Goal: Information Seeking & Learning: Check status

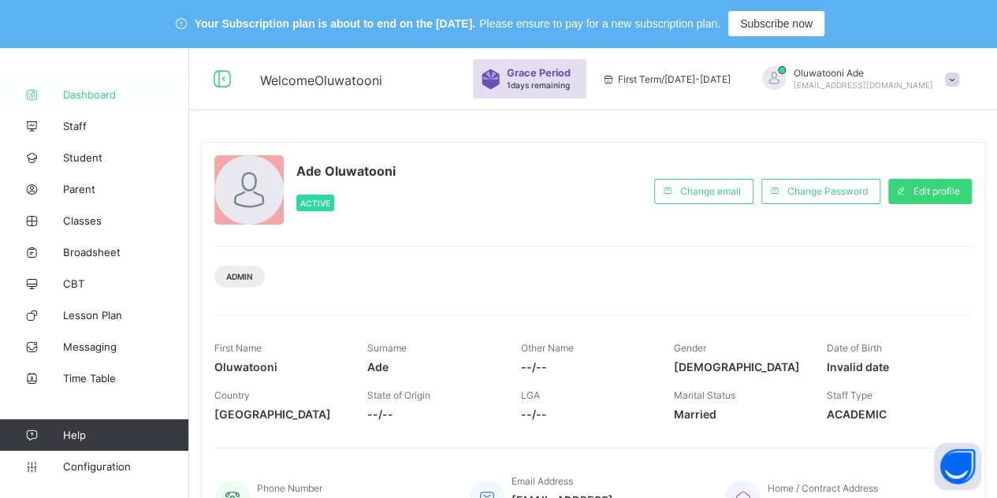
click at [120, 84] on link "Dashboard" at bounding box center [94, 95] width 189 height 32
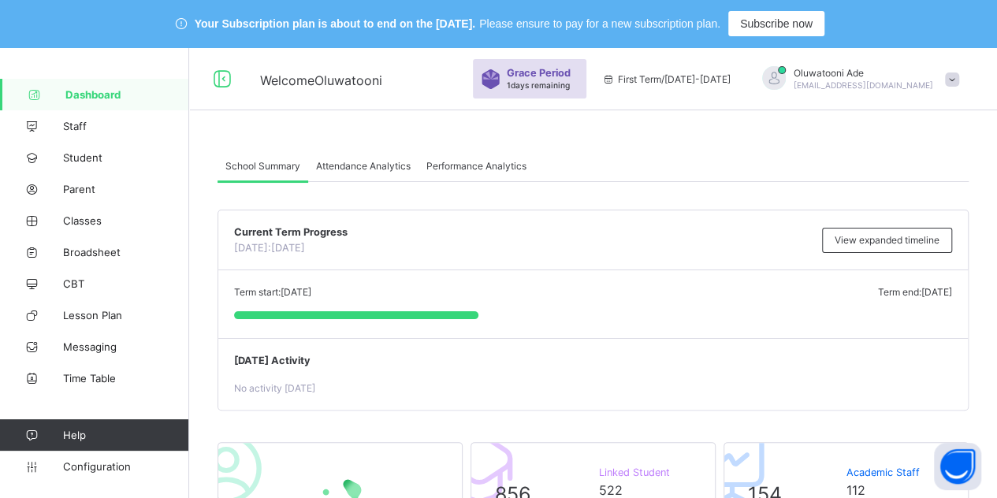
click at [482, 158] on div "Performance Analytics" at bounding box center [476, 166] width 116 height 32
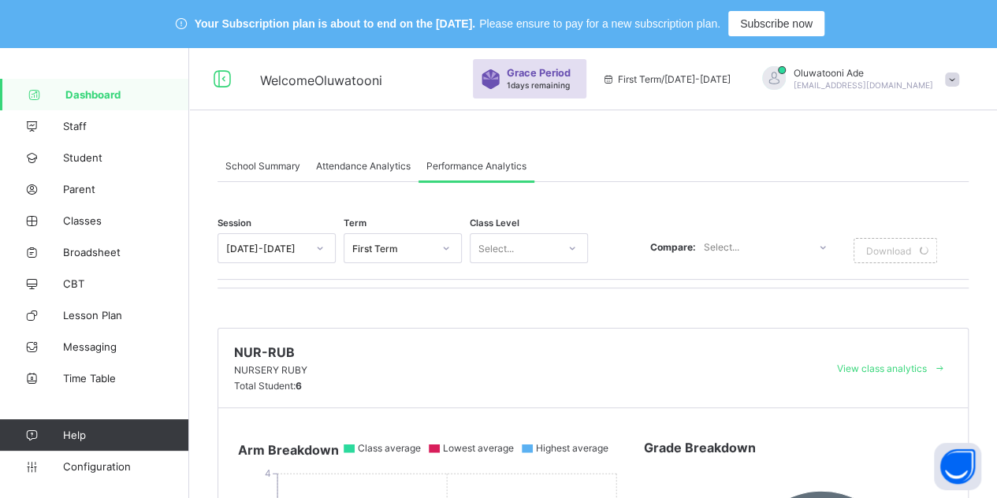
click at [297, 251] on div "[DATE]-[DATE]" at bounding box center [266, 249] width 80 height 12
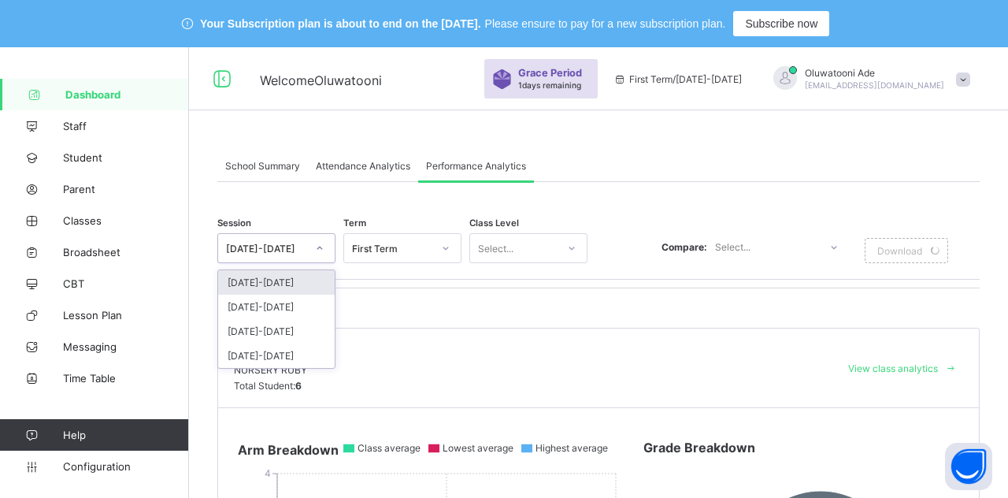
click at [303, 296] on div "[DATE]-[DATE]" at bounding box center [276, 307] width 117 height 24
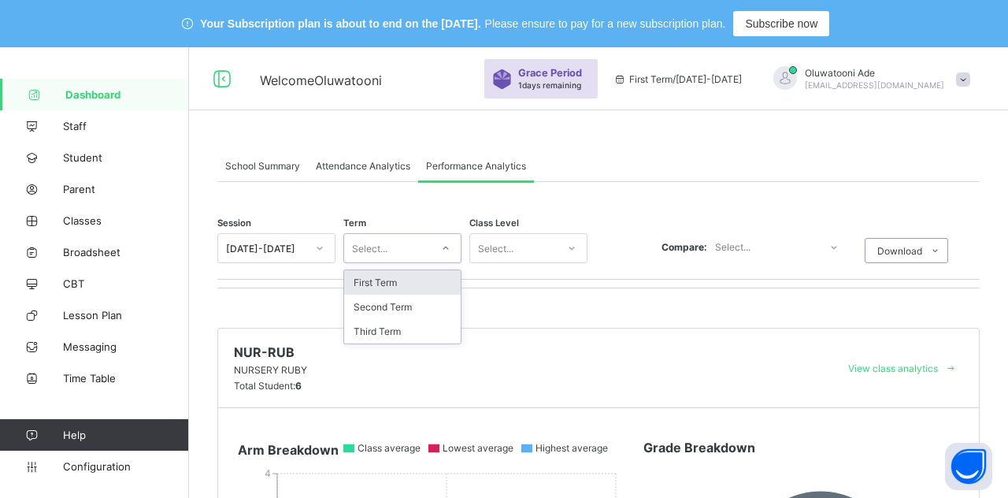
click at [359, 244] on div "Select..." at bounding box center [369, 248] width 35 height 30
click at [380, 328] on div "Third Term" at bounding box center [402, 331] width 117 height 24
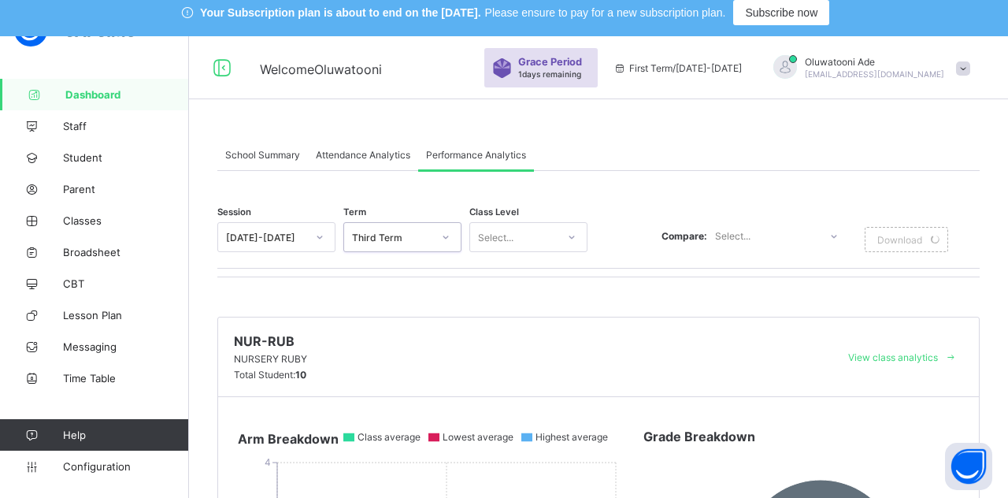
click at [506, 250] on div "Select..." at bounding box center [529, 237] width 118 height 30
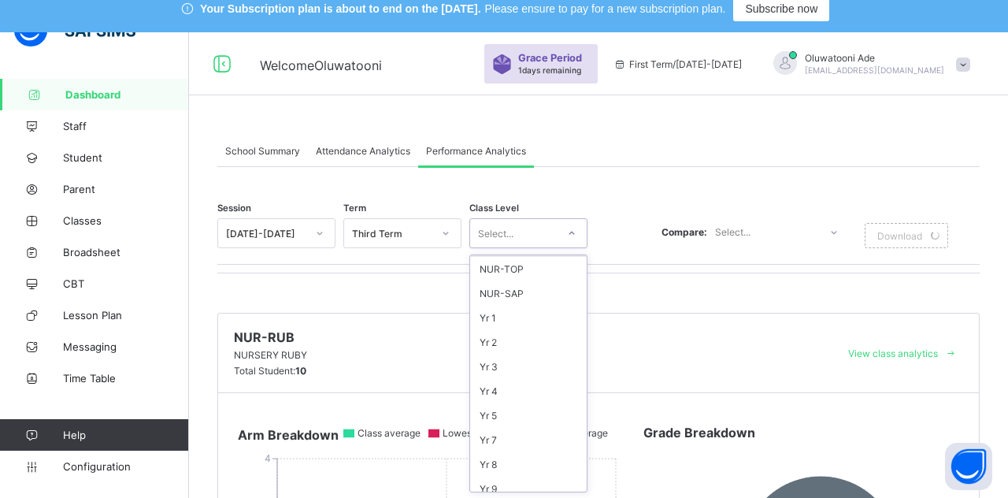
scroll to position [118, 0]
click at [553, 430] on div "Yr 10" at bounding box center [528, 442] width 117 height 24
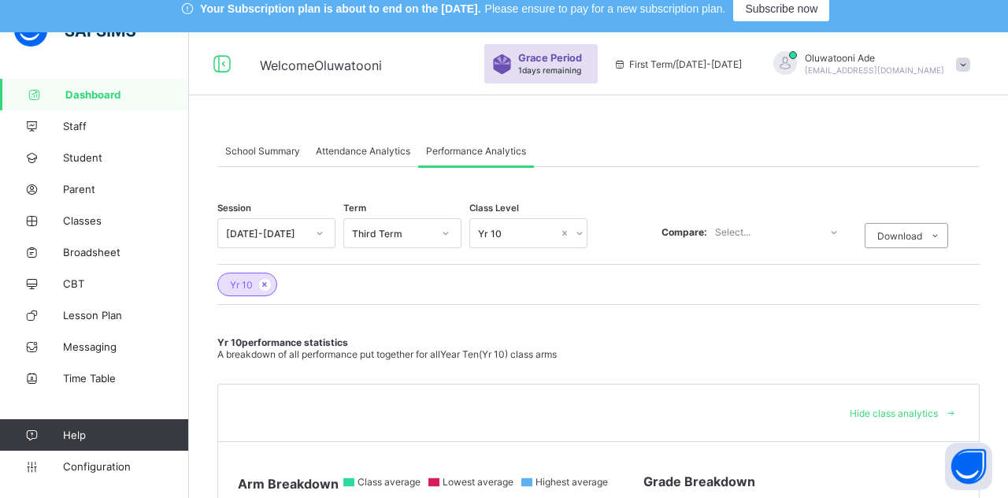
drag, startPoint x: 995, startPoint y: 139, endPoint x: 1002, endPoint y: 192, distance: 53.3
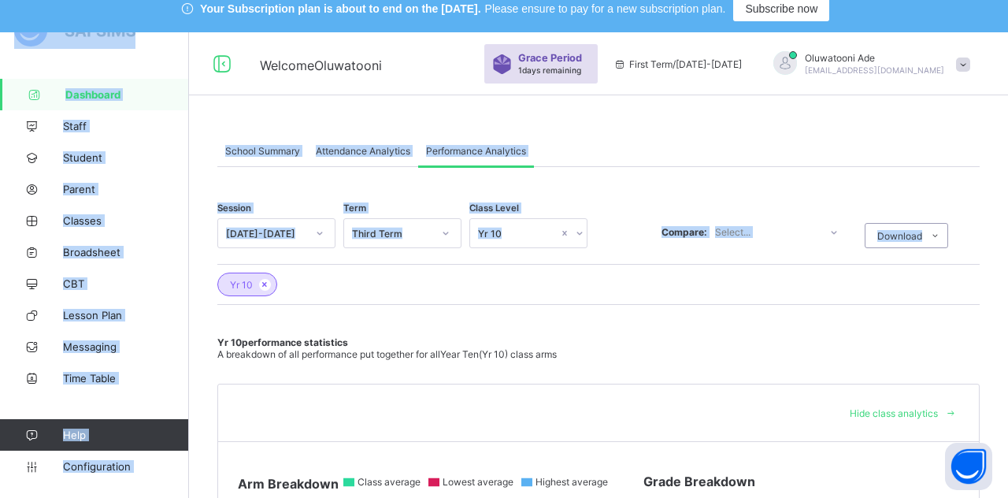
drag, startPoint x: 1008, startPoint y: 91, endPoint x: 1008, endPoint y: 221, distance: 130.0
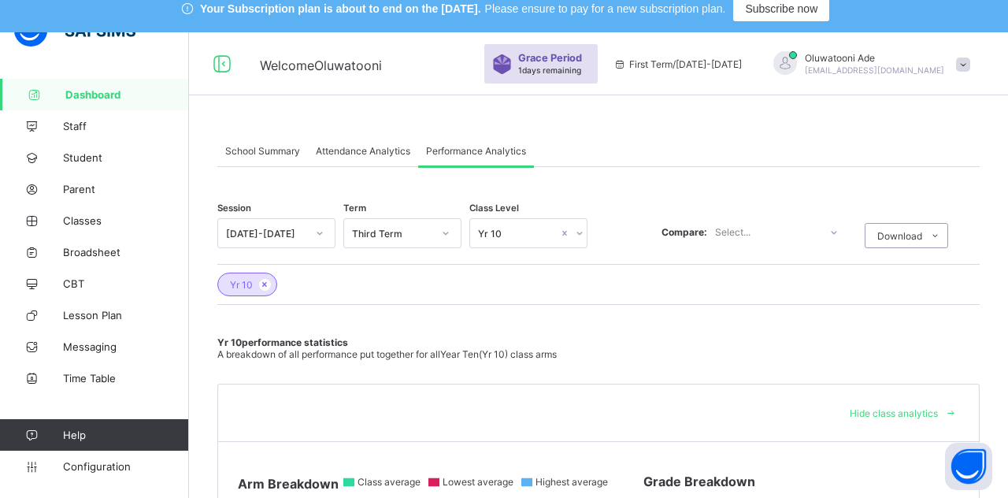
drag, startPoint x: 1008, startPoint y: 218, endPoint x: 1008, endPoint y: 303, distance: 85.1
click at [848, 292] on div "Yr 10" at bounding box center [598, 280] width 763 height 32
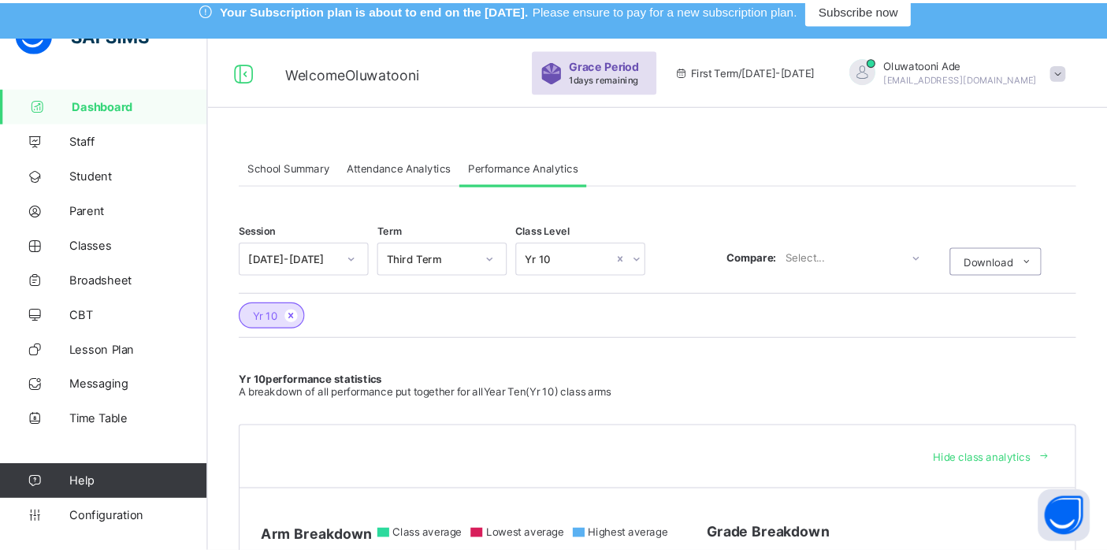
scroll to position [15, 0]
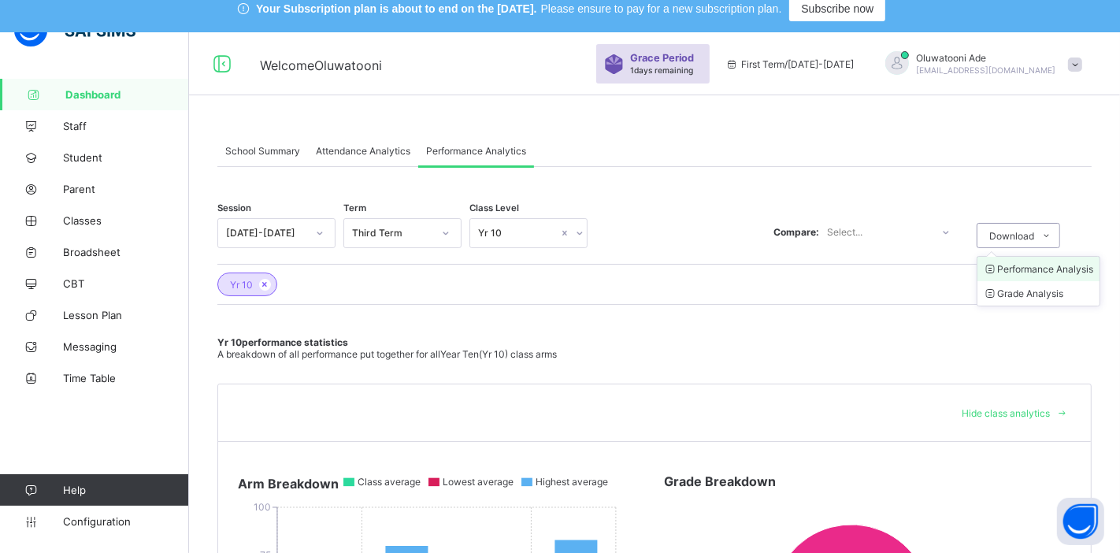
click at [996, 271] on li "Performance Analysis" at bounding box center [1039, 269] width 122 height 24
click at [996, 236] on span "Download" at bounding box center [1011, 236] width 45 height 12
click at [996, 288] on li "Grade Analysis" at bounding box center [1039, 293] width 122 height 24
click at [863, 349] on div "Yr 10 performance statistics A breakdown of all performance put together for al…" at bounding box center [654, 348] width 874 height 24
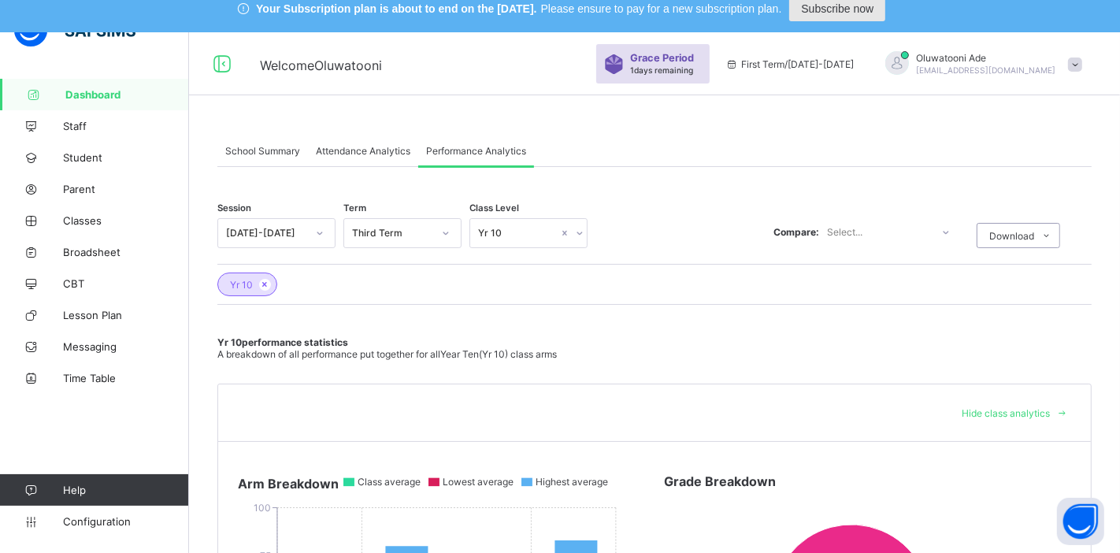
click at [842, 16] on div "Subscribe now" at bounding box center [837, 8] width 96 height 25
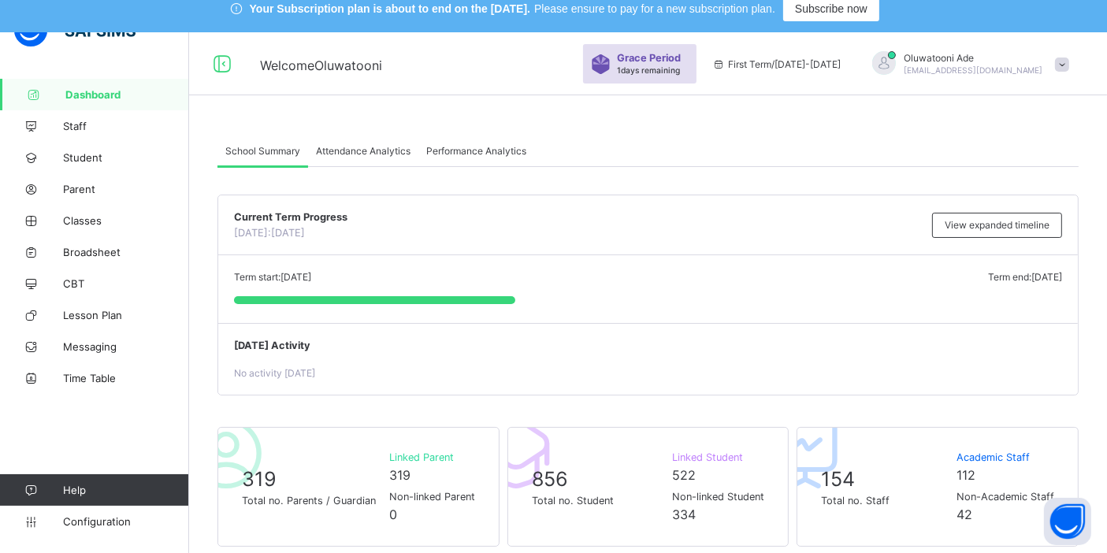
click at [454, 152] on span "Performance Analytics" at bounding box center [476, 151] width 100 height 12
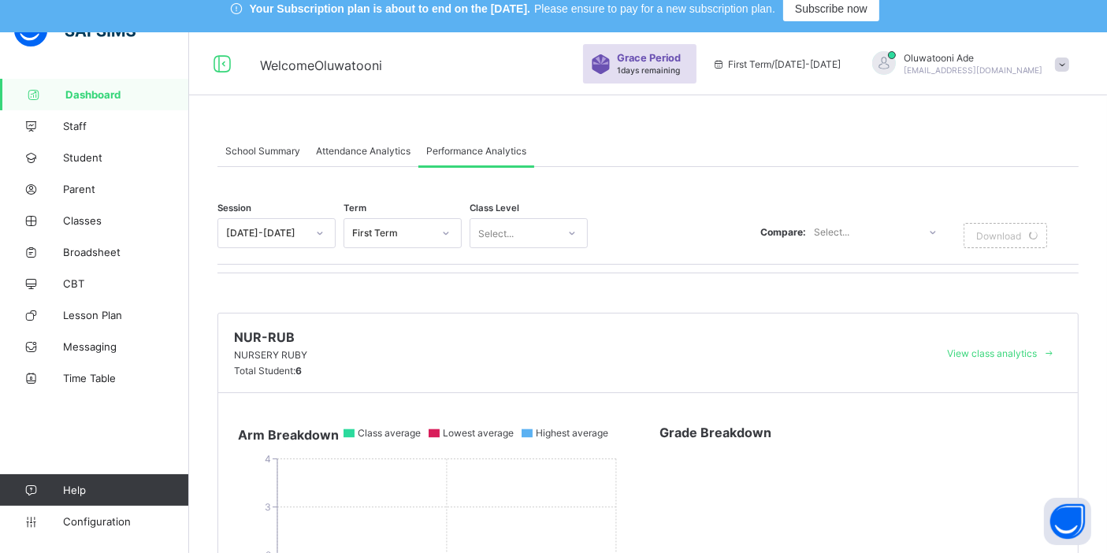
scroll to position [365, 0]
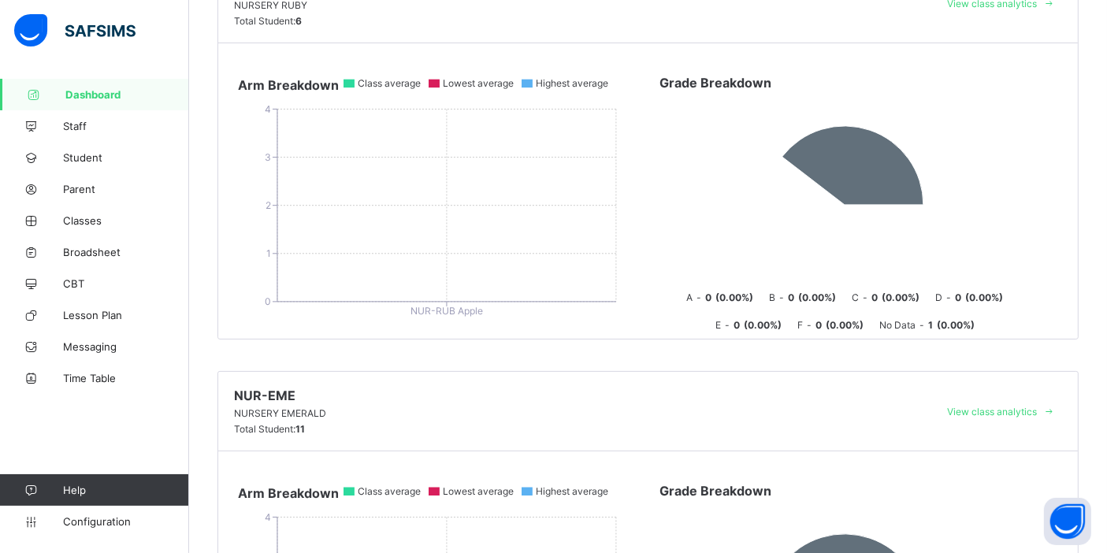
click at [288, 52] on div "Arm Breakdown 0 1 2 3 4 NUR-RUB Apple Class average Lowest average Highest aver…" at bounding box center [647, 190] width 859 height 295
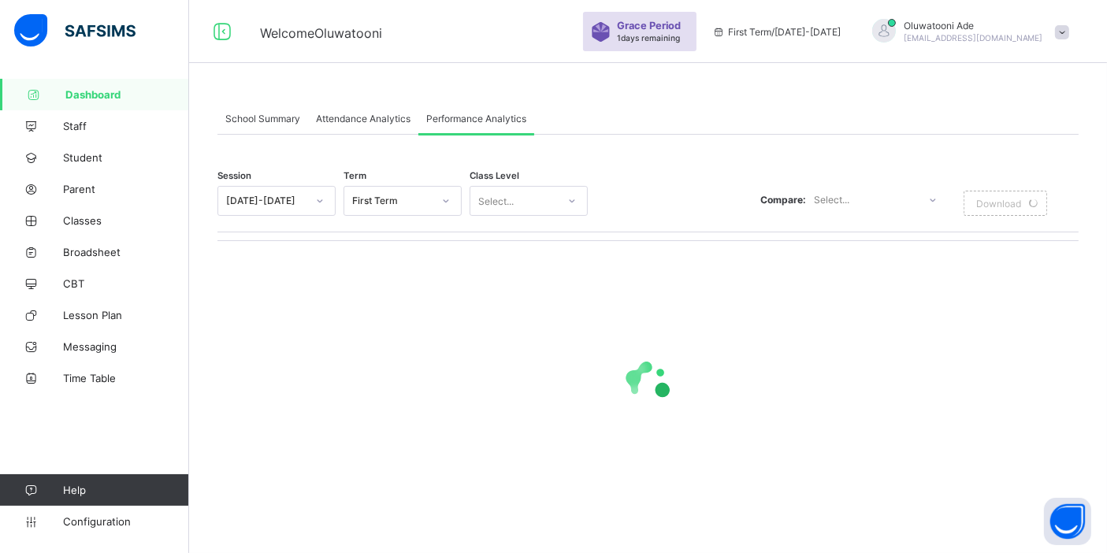
scroll to position [0, 0]
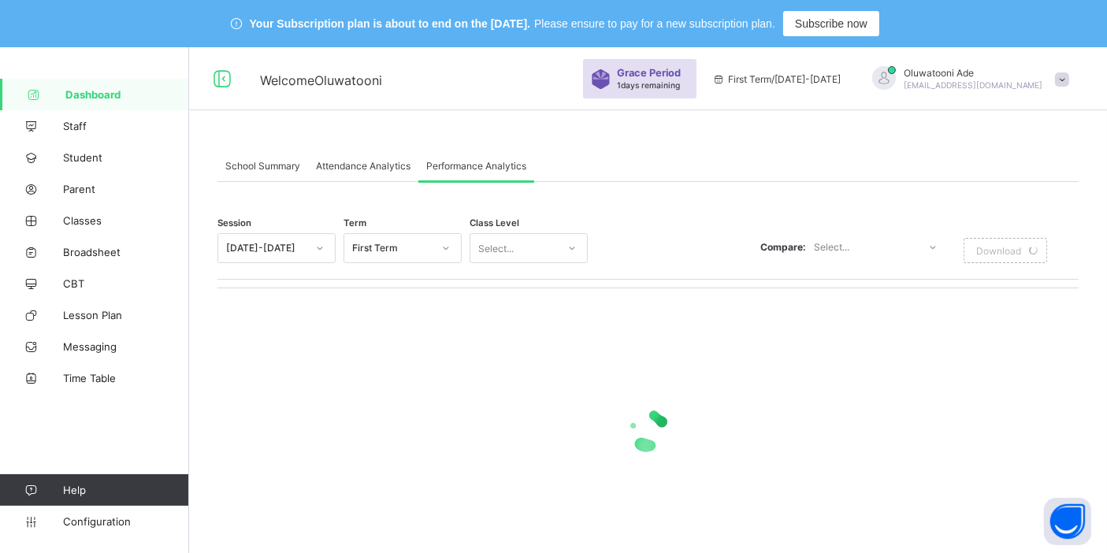
click at [292, 248] on div "[DATE]-[DATE]" at bounding box center [266, 249] width 80 height 12
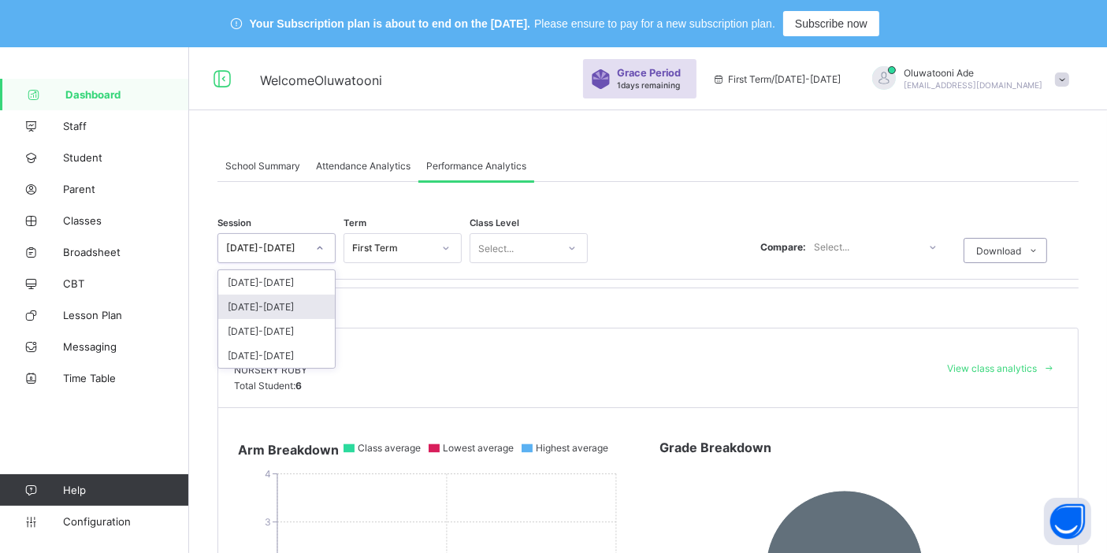
click at [279, 300] on div "[DATE]-[DATE]" at bounding box center [276, 307] width 117 height 24
click at [392, 240] on div "Select..." at bounding box center [387, 248] width 87 height 22
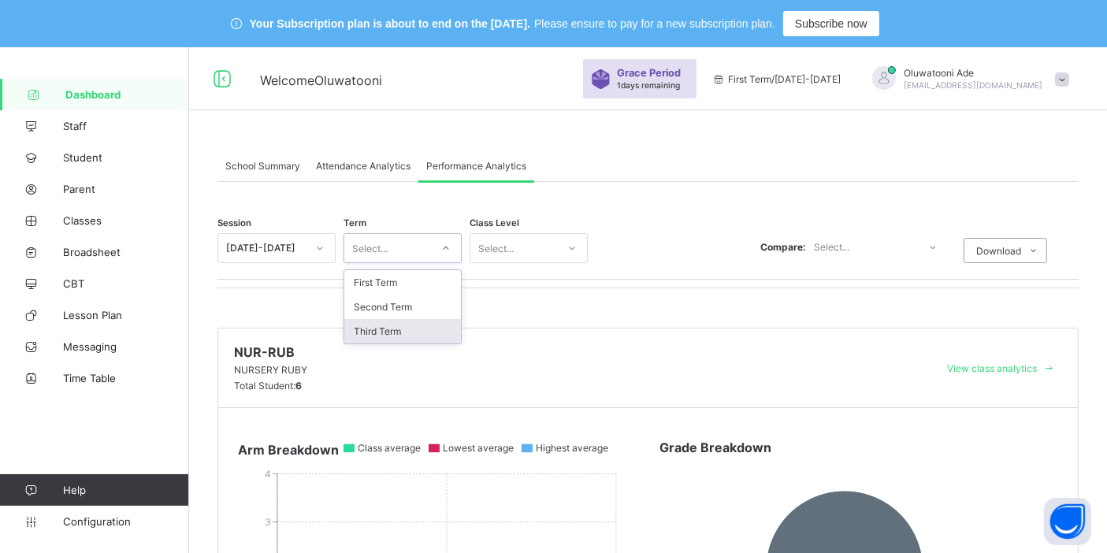
click at [385, 332] on div "Third Term" at bounding box center [402, 331] width 117 height 24
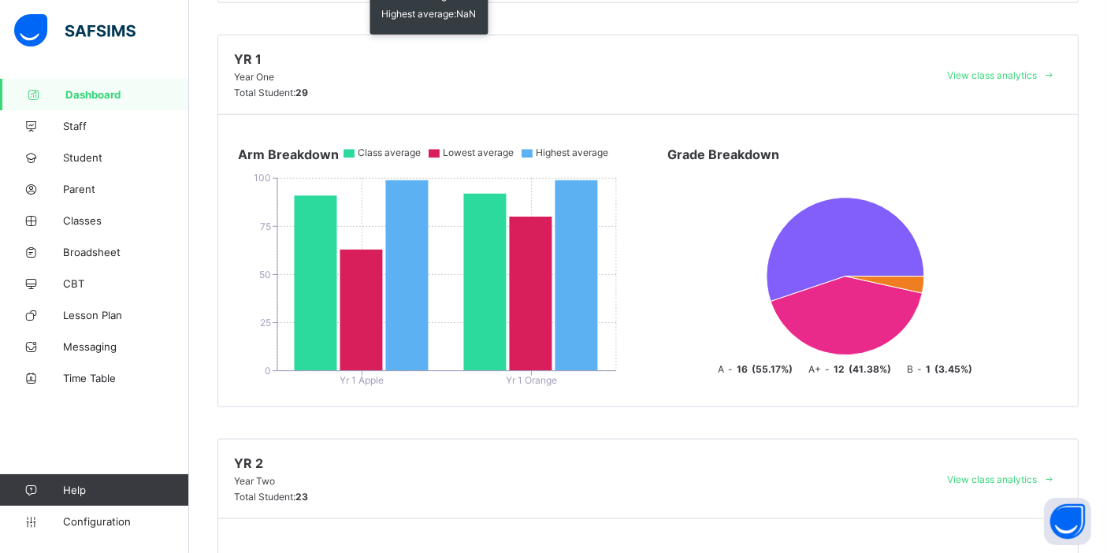
scroll to position [1663, 0]
